Goal: Task Accomplishment & Management: Manage account settings

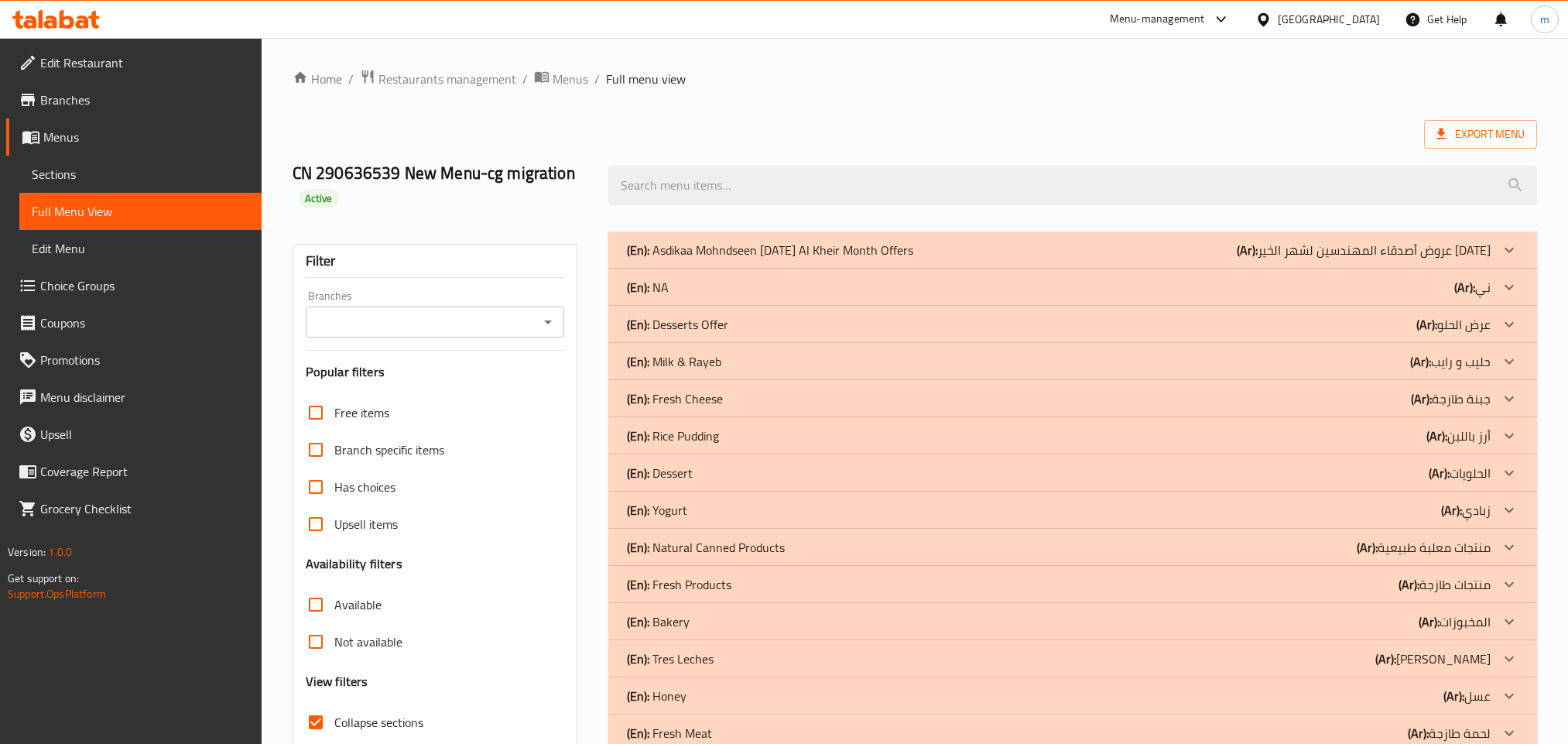
scroll to position [105, 0]
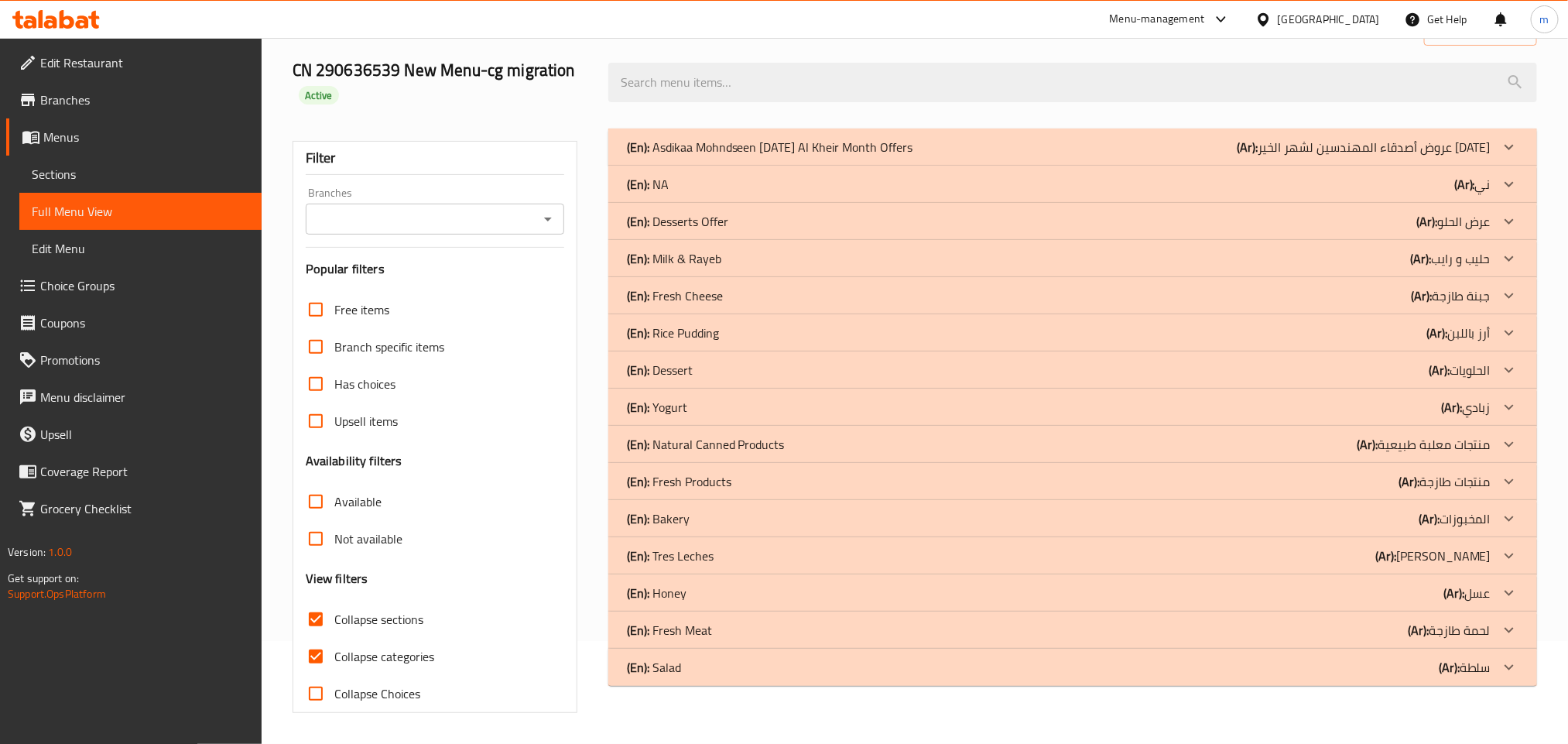
click at [662, 157] on p "(En): Bakery" at bounding box center [770, 147] width 286 height 19
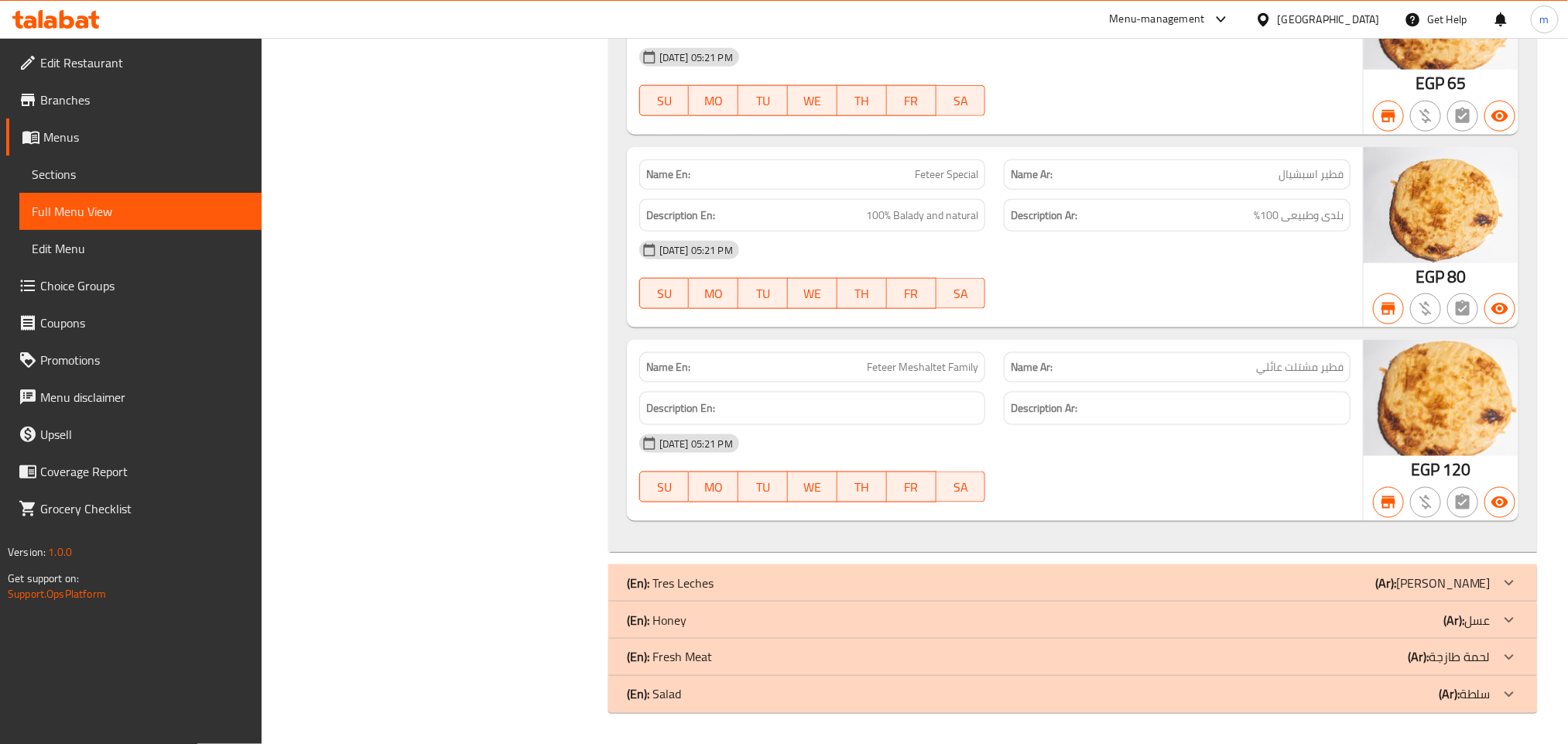
scroll to position [916, 0]
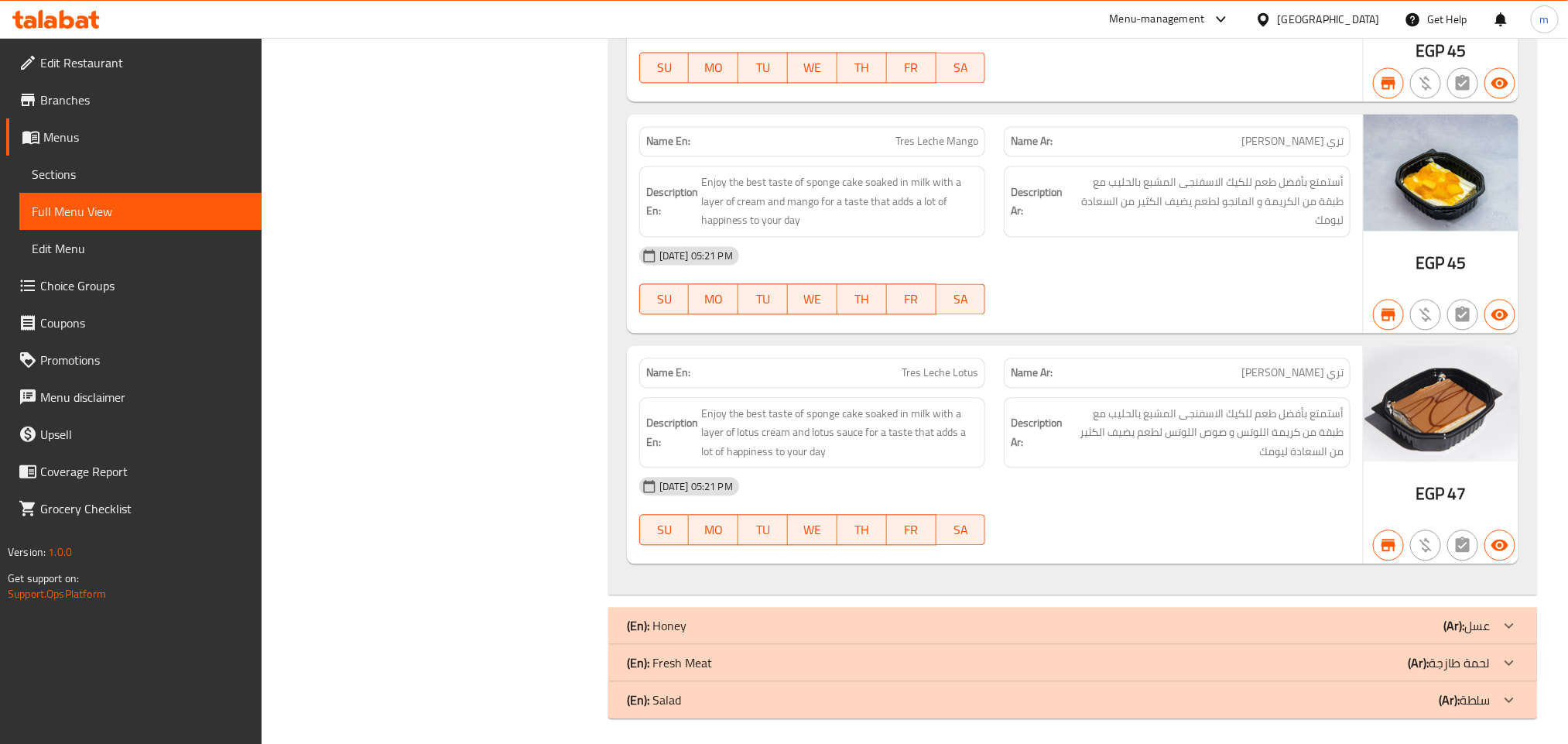
scroll to position [1626, 0]
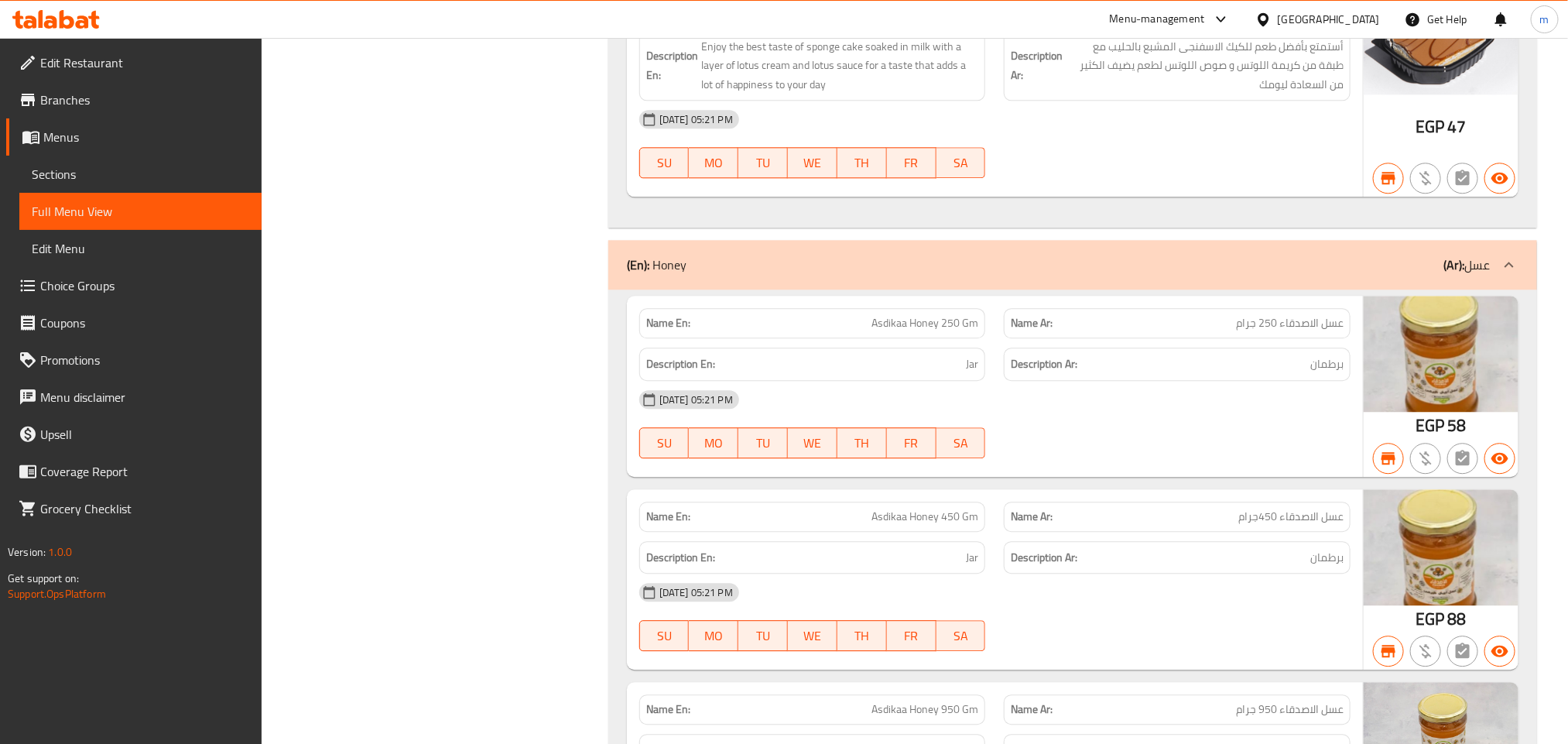
scroll to position [2258, 0]
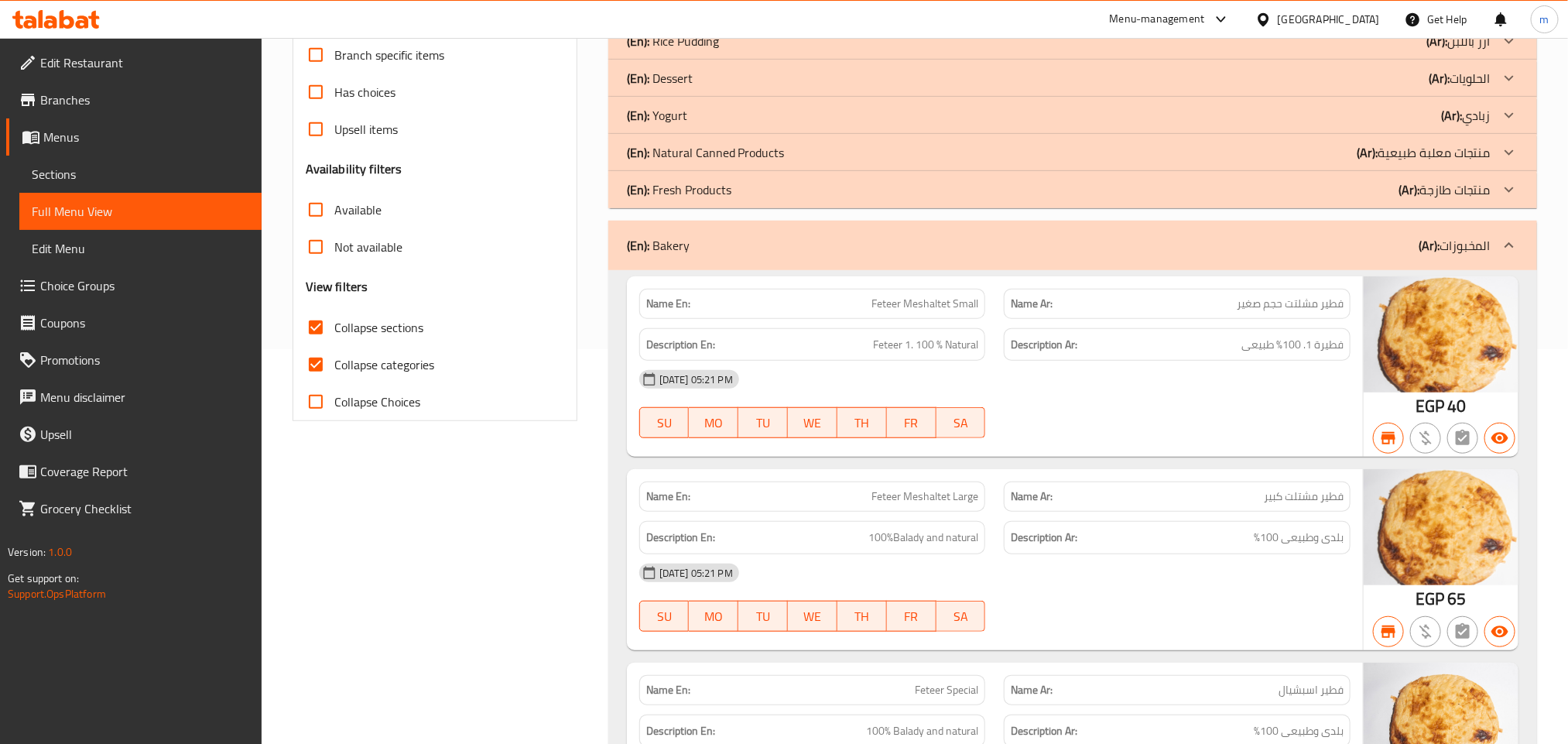
scroll to position [173, 0]
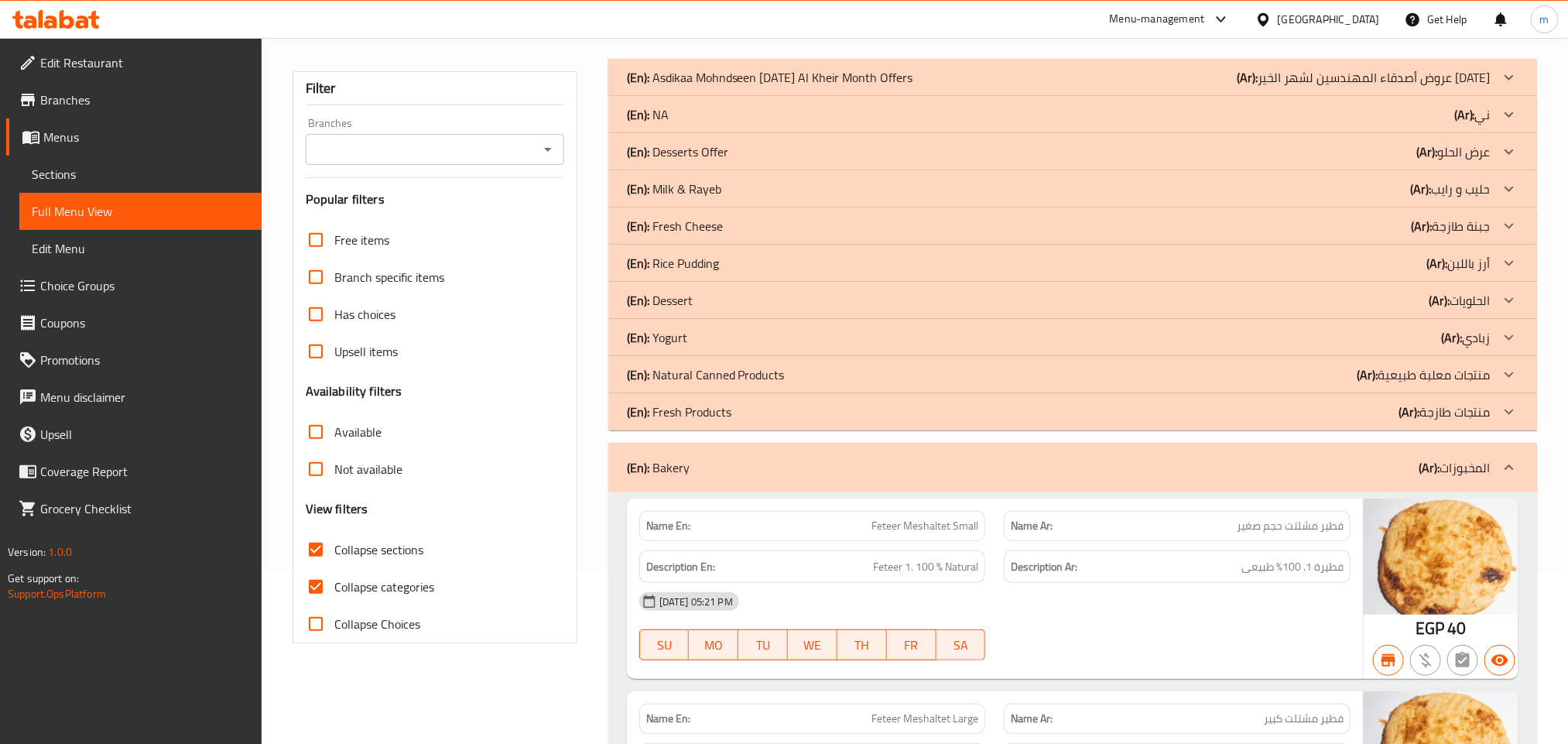
click at [685, 87] on p "(En): Fresh Products" at bounding box center [770, 77] width 286 height 19
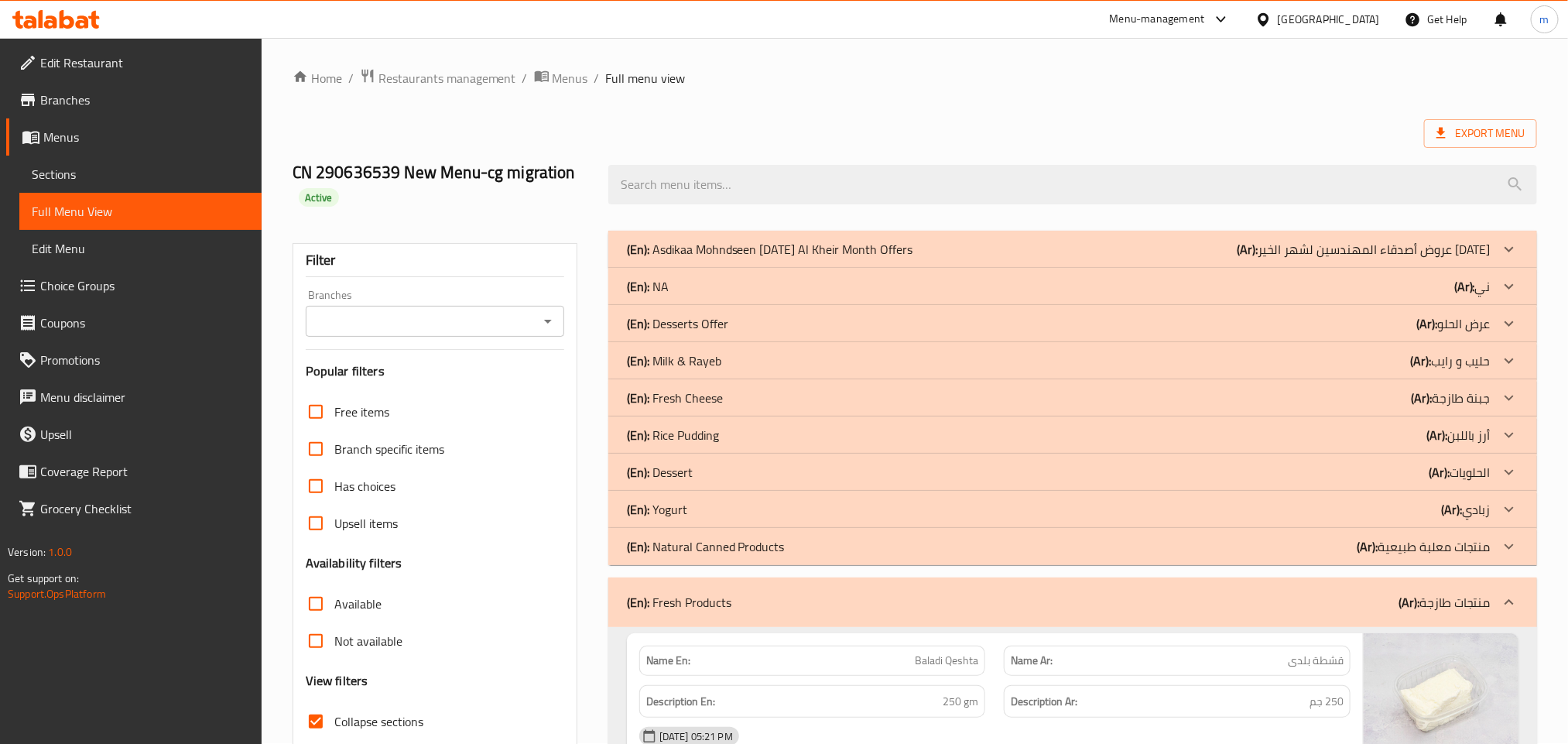
scroll to position [0, 0]
click at [696, 259] on p "(En): Natural Canned Products" at bounding box center [770, 249] width 286 height 19
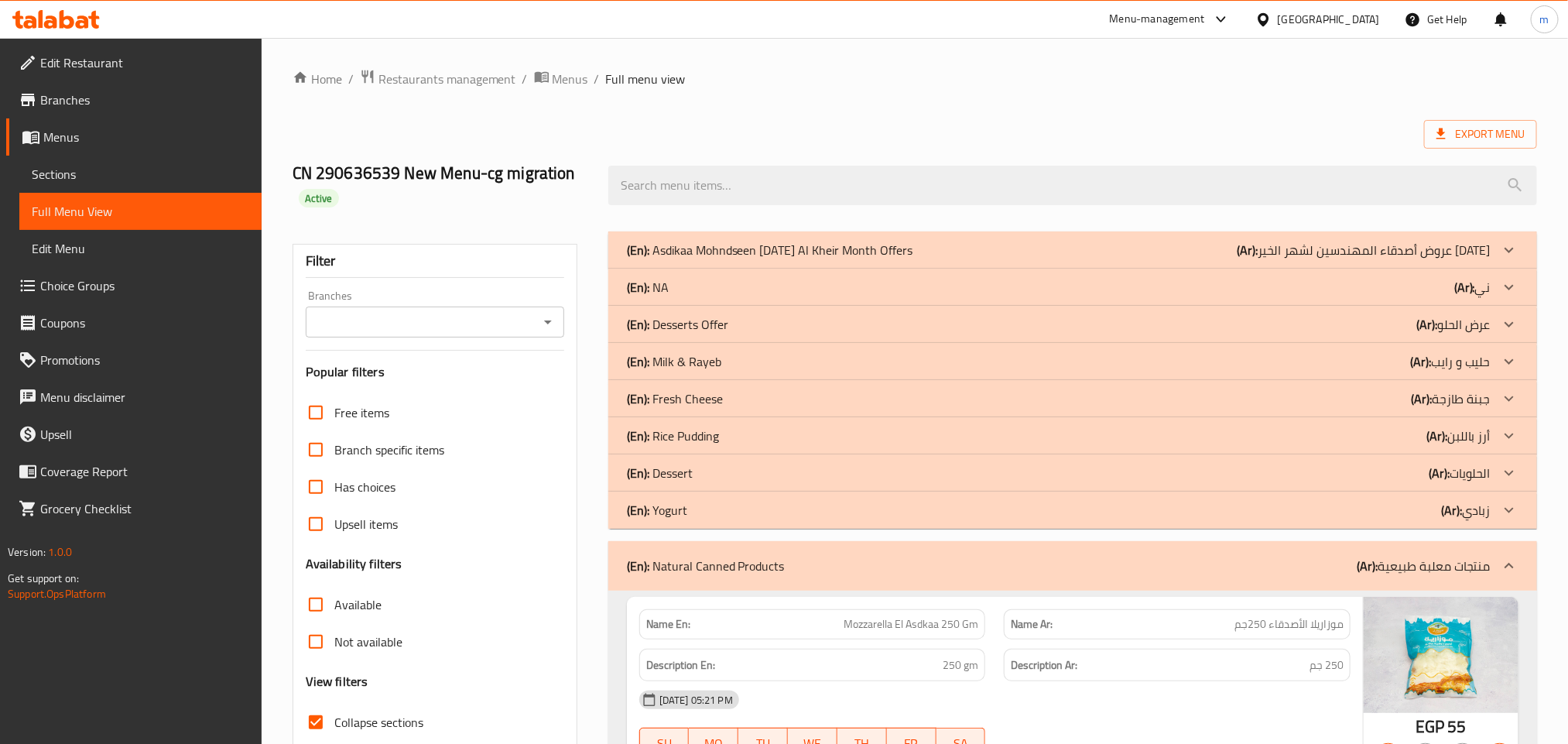
click at [676, 259] on p "(En): Dessert" at bounding box center [770, 249] width 286 height 19
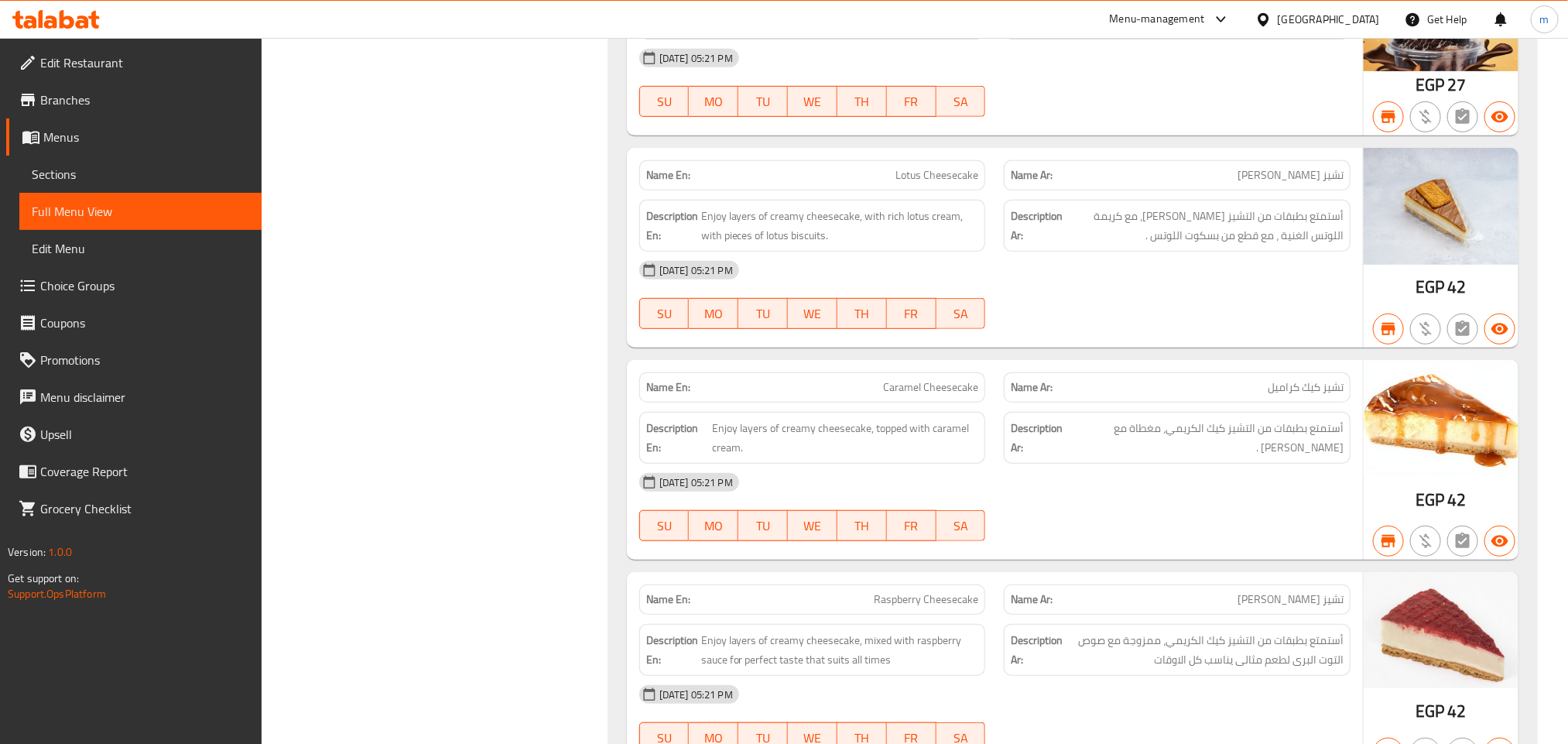
scroll to position [3832, 0]
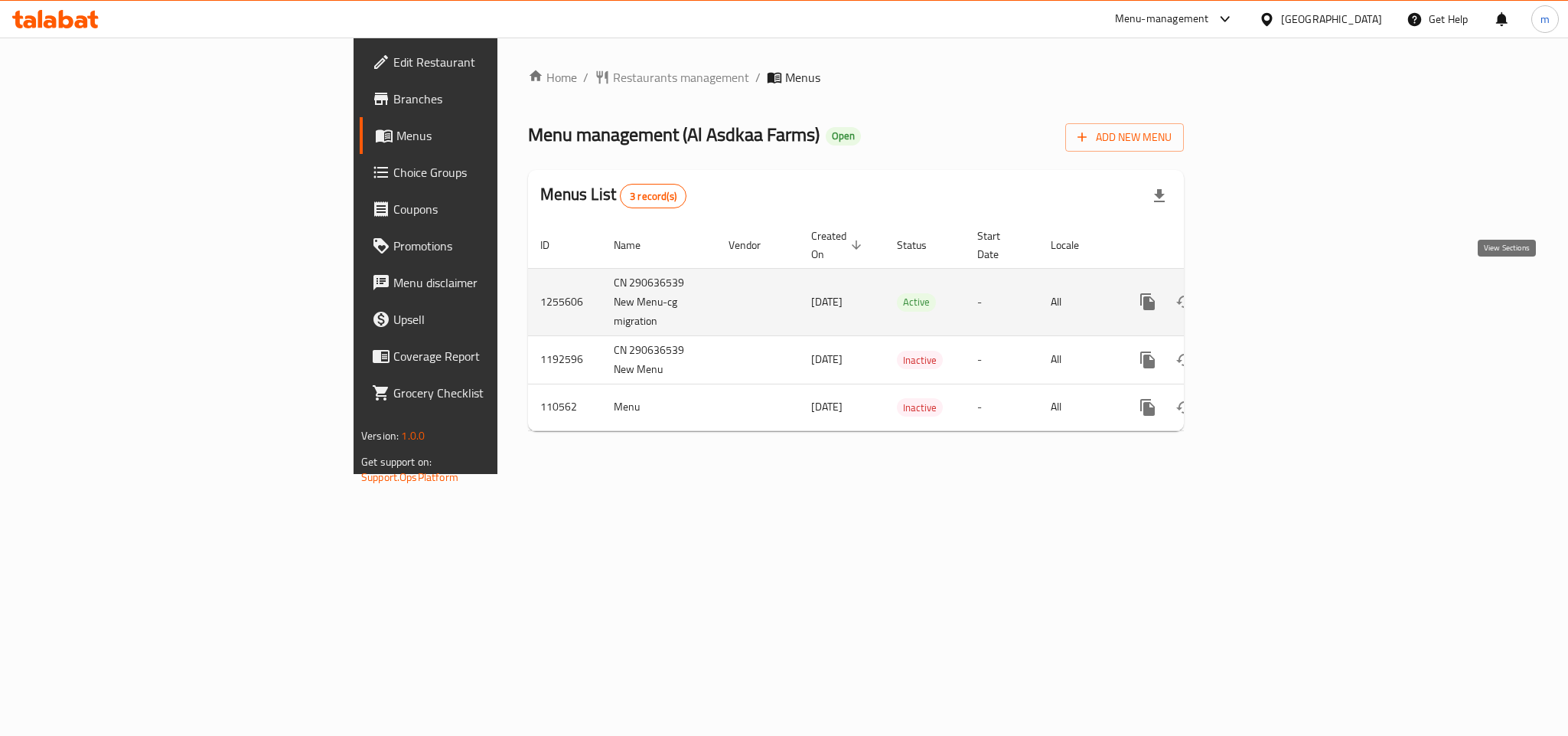
click at [1277, 283] on link "enhanced table" at bounding box center [1257, 301] width 36 height 37
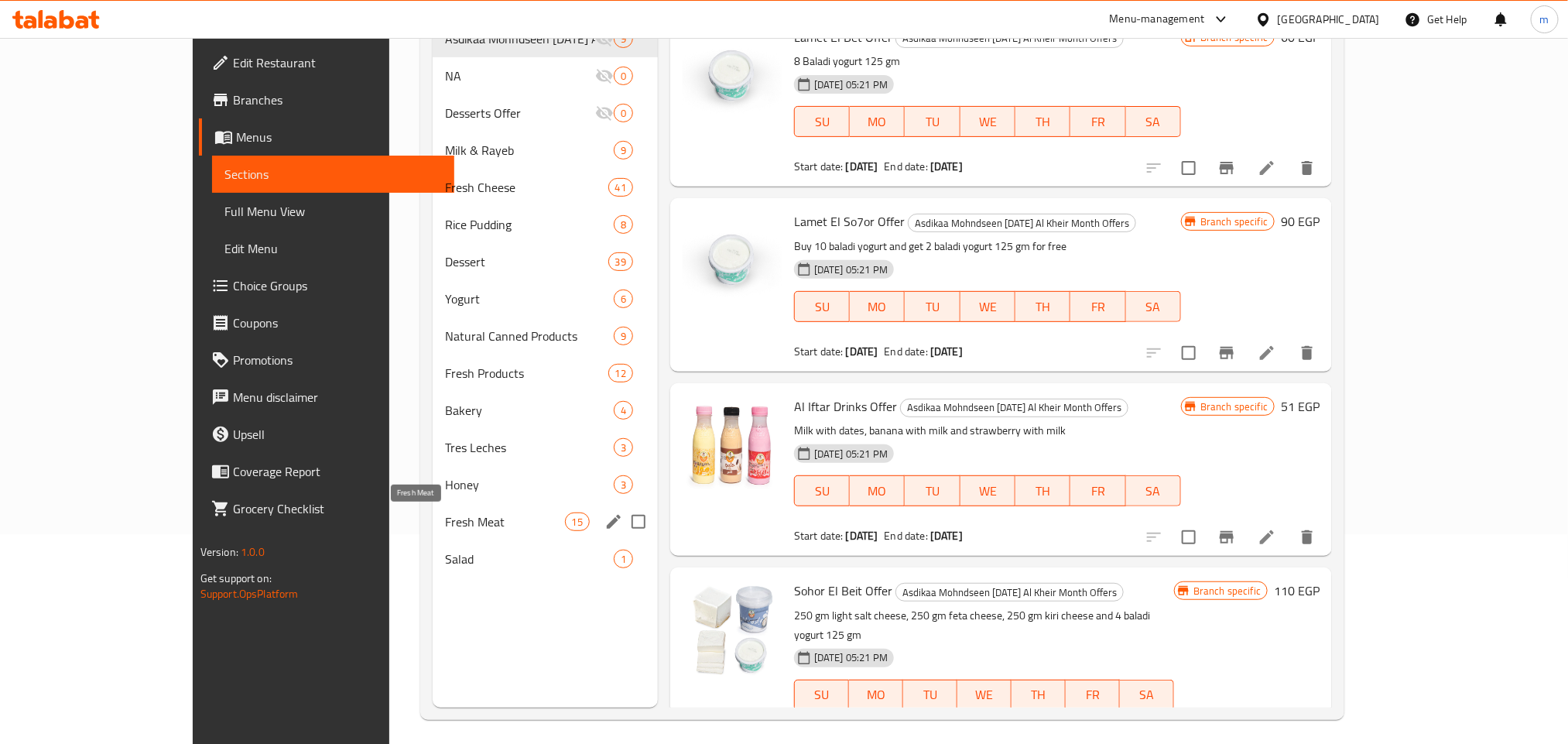
scroll to position [216, 0]
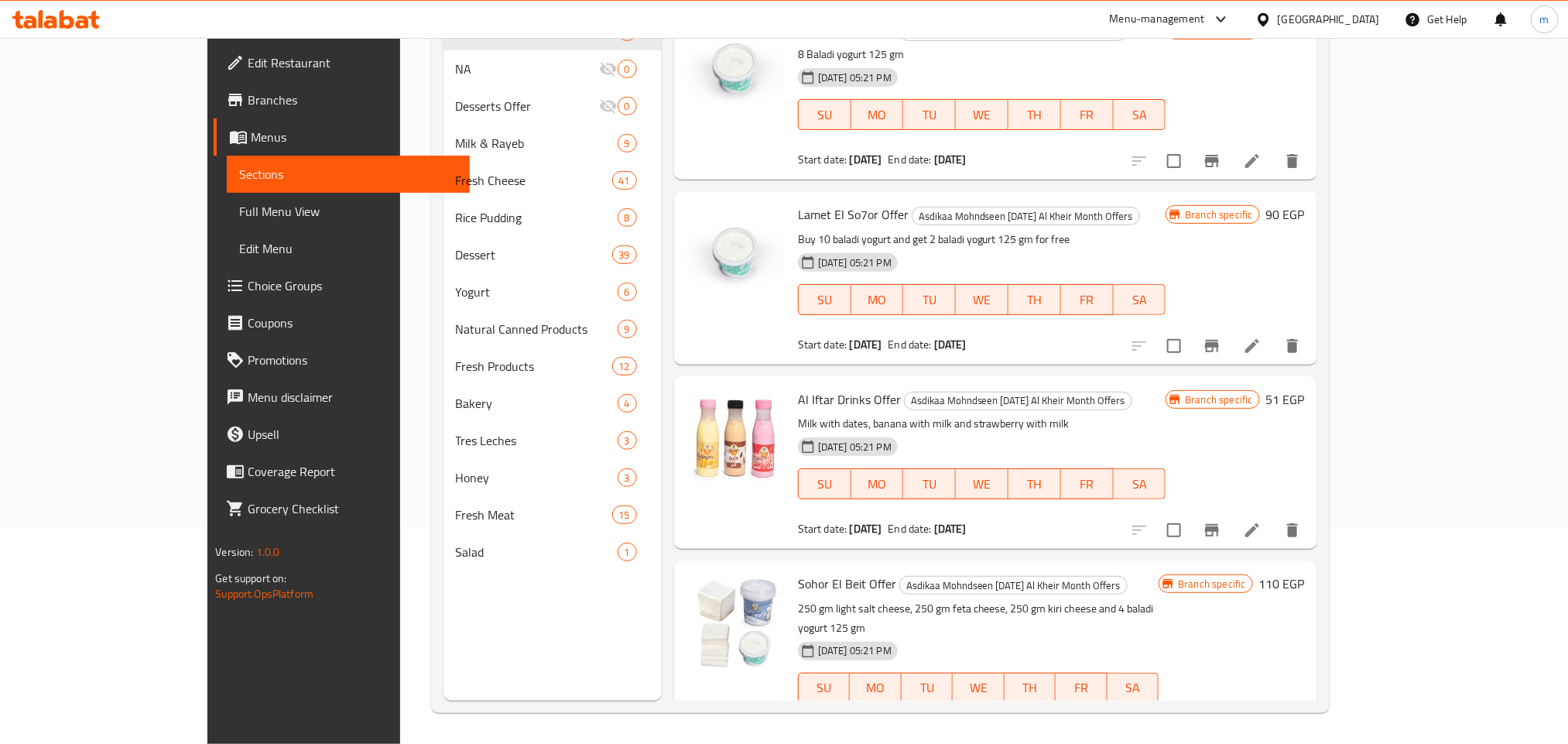
click at [239, 216] on span "Full Menu View" at bounding box center [348, 211] width 217 height 19
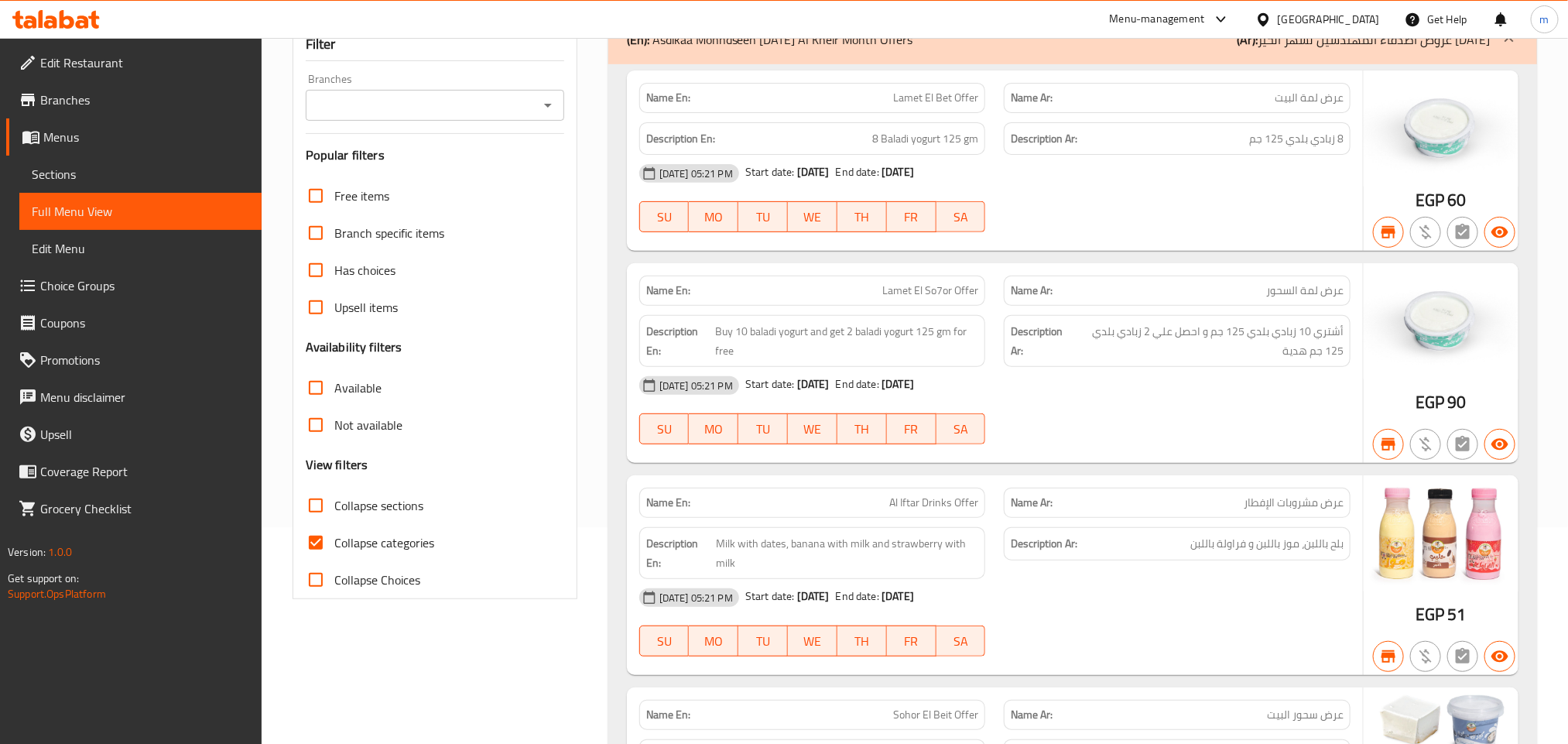
click at [314, 571] on input "Collapse Choices" at bounding box center [315, 579] width 37 height 37
checkbox input "true"
click at [318, 500] on input "Collapse sections" at bounding box center [315, 505] width 37 height 37
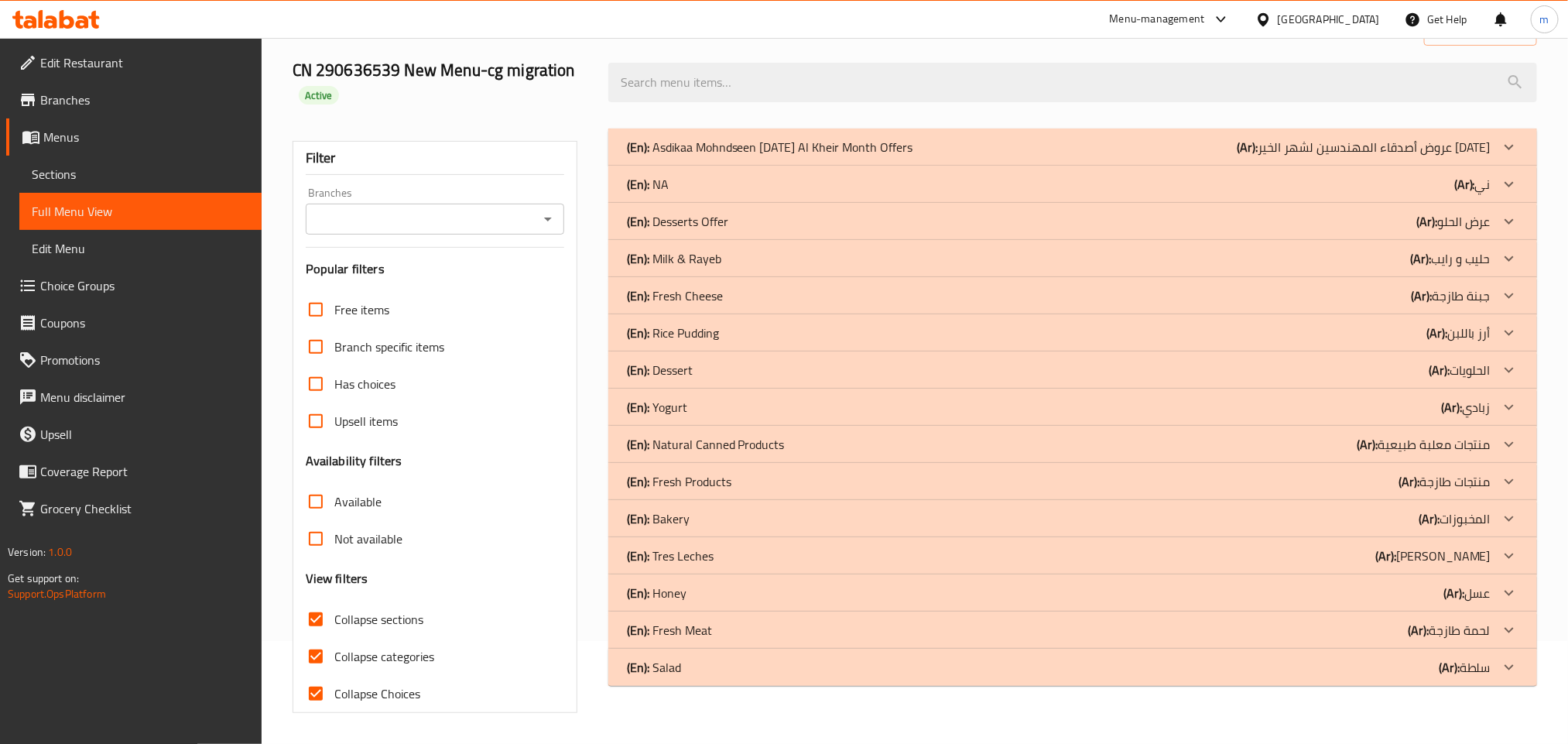
scroll to position [105, 0]
click at [312, 620] on input "Collapse sections" at bounding box center [315, 618] width 37 height 37
checkbox input "false"
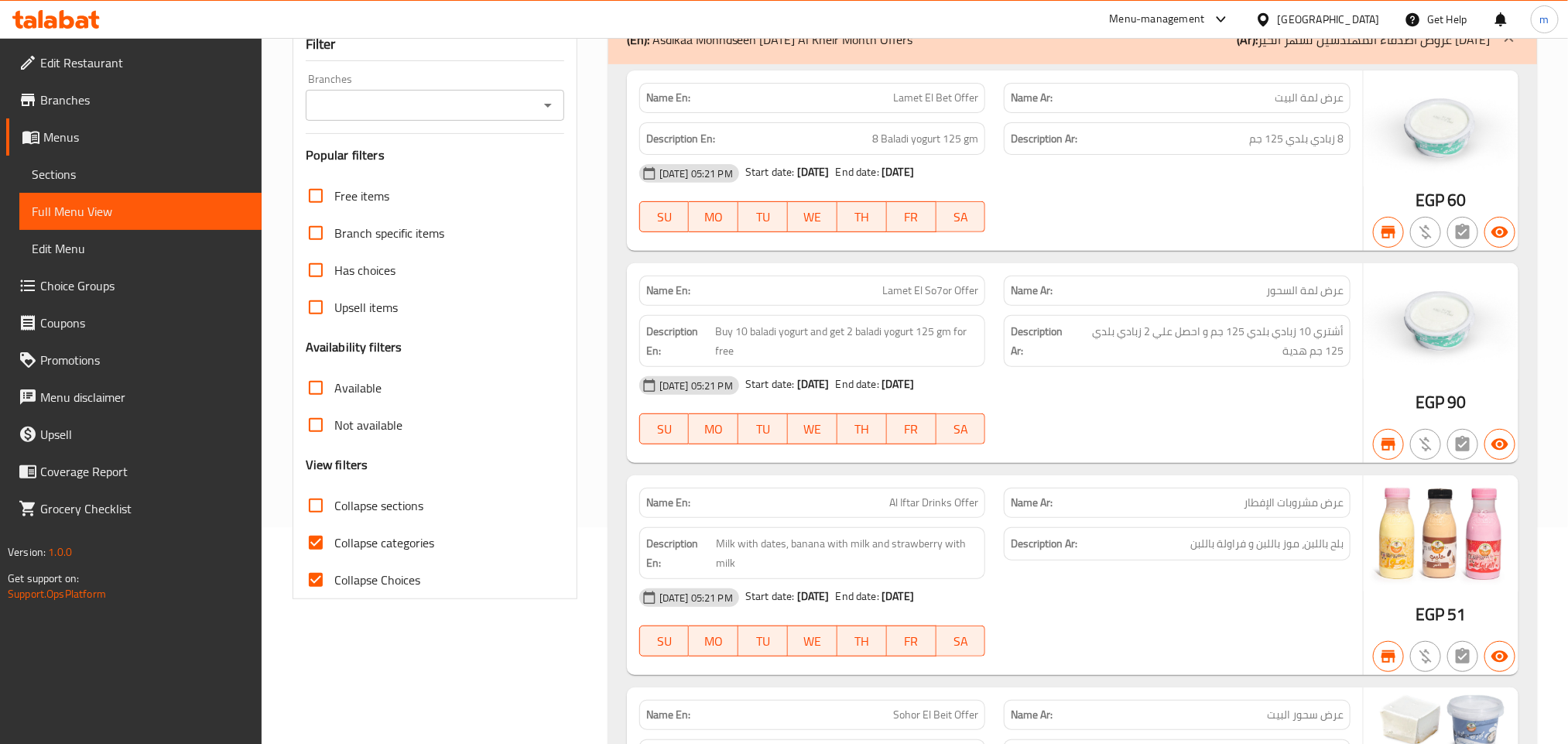
click at [313, 546] on input "Collapse categories" at bounding box center [315, 542] width 37 height 37
checkbox input "false"
click at [312, 579] on input "Collapse Choices" at bounding box center [315, 579] width 37 height 37
checkbox input "false"
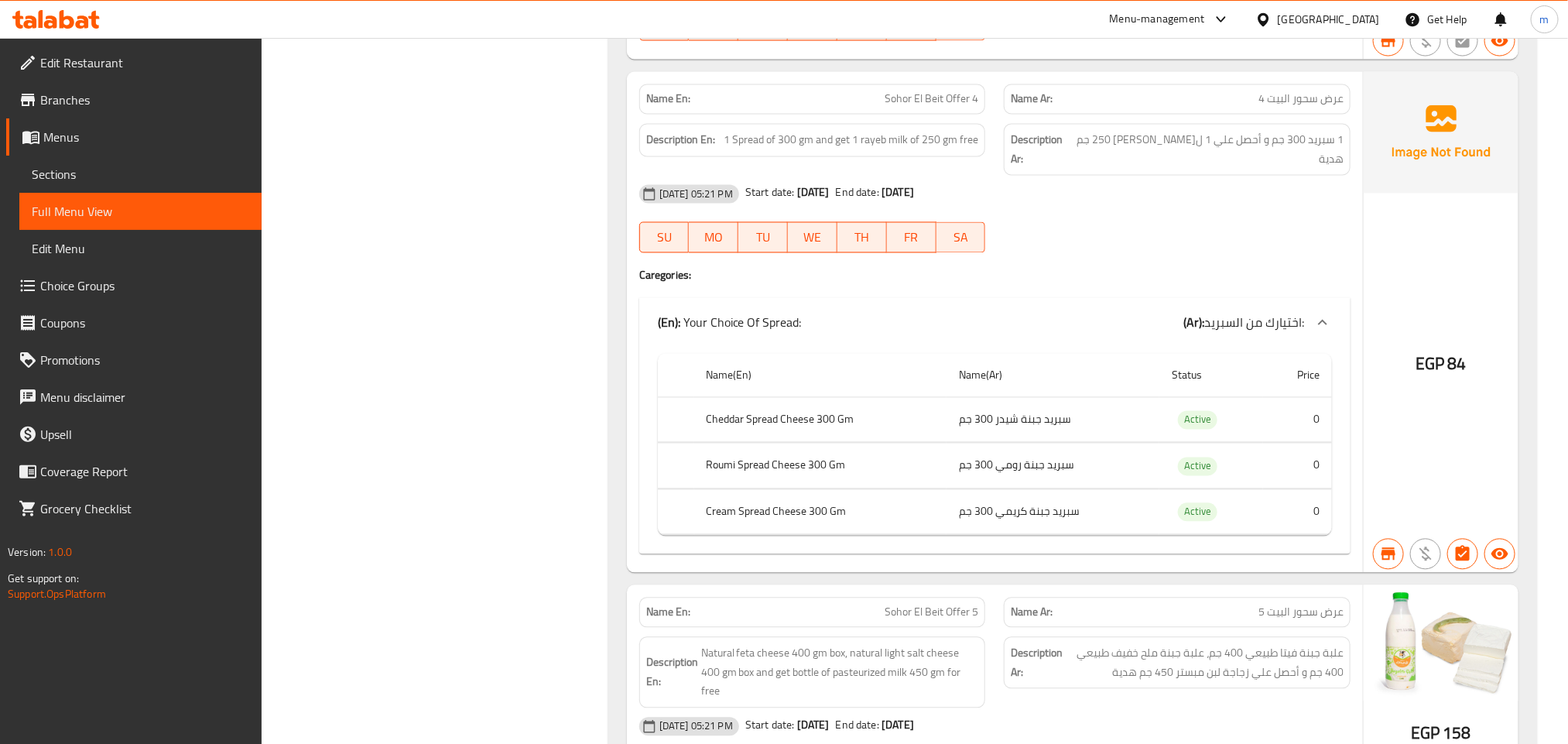
scroll to position [1509, 0]
